Goal: Task Accomplishment & Management: Manage account settings

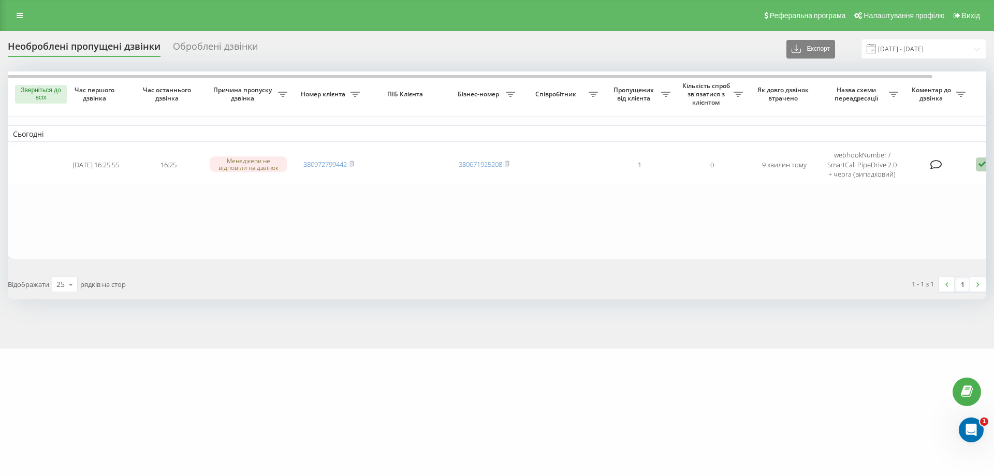
click at [447, 402] on div "mebelvdom.ua Проєкти mebelvdom.ua motoblok.biz mebel-ikea.com.ua zakroot.com gu…" at bounding box center [497, 238] width 994 height 476
click at [833, 35] on div "Необроблені пропущені дзвінки Оброблені дзвінки Експорт .csv .xlsx 20.08.2025 -…" at bounding box center [497, 189] width 994 height 317
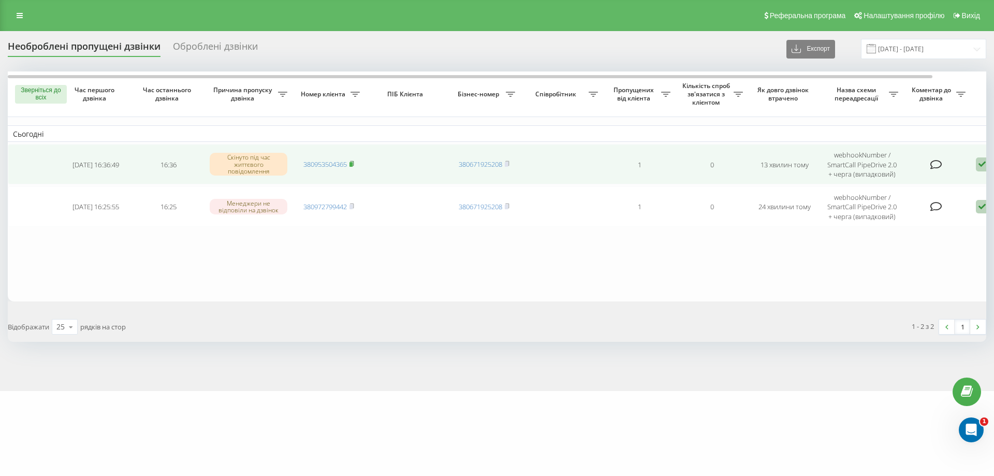
click at [352, 164] on rect at bounding box center [350, 164] width 3 height 5
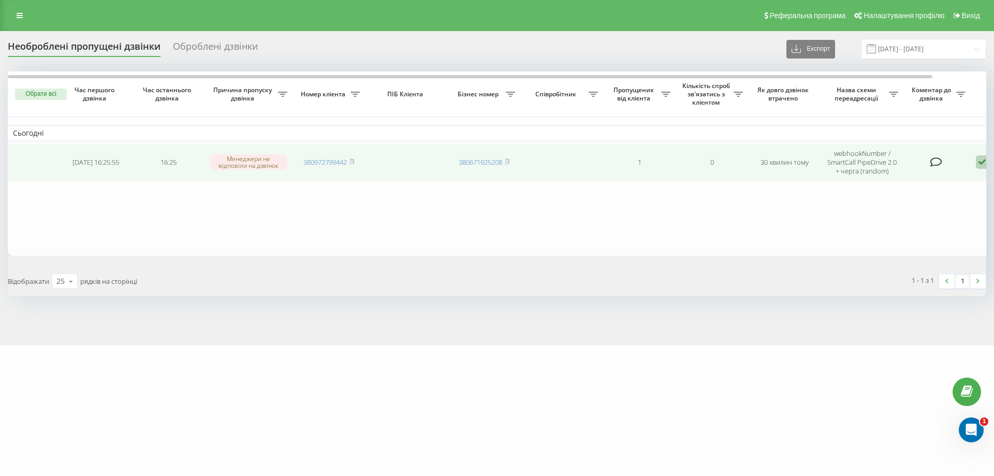
click at [357, 158] on td "380972799442" at bounding box center [328, 162] width 72 height 38
click at [354, 159] on icon at bounding box center [351, 161] width 5 height 6
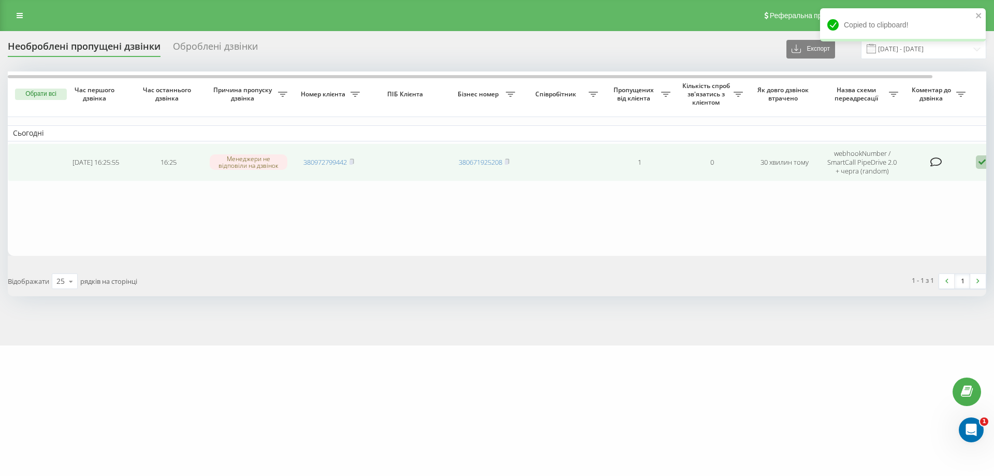
click at [982, 163] on icon at bounding box center [982, 162] width 12 height 14
click at [919, 194] on span "Зв'язався з клієнтом за допомогою іншого каналу" at bounding box center [937, 197] width 177 height 10
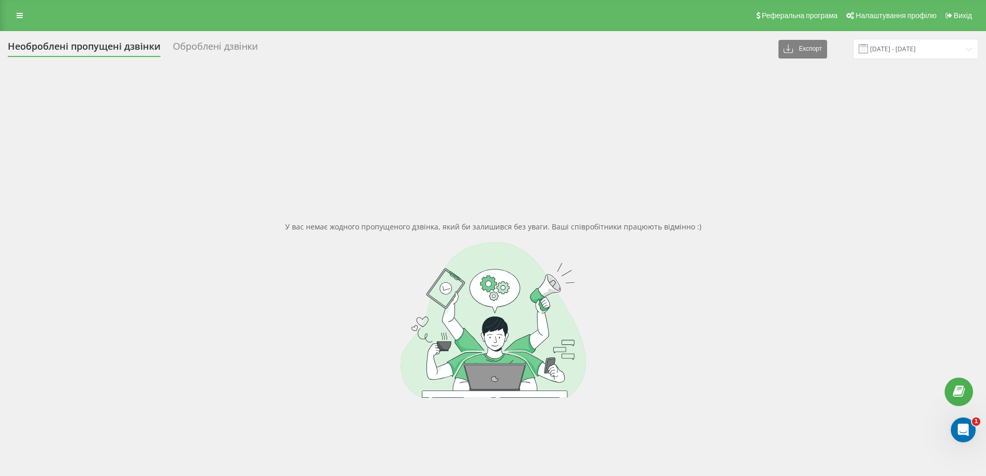
click at [463, 433] on div "У вас немає жодного пропущеного дзвінка, який би залишився без уваги. Ваші спів…" at bounding box center [493, 309] width 970 height 476
